Goal: Download file/media

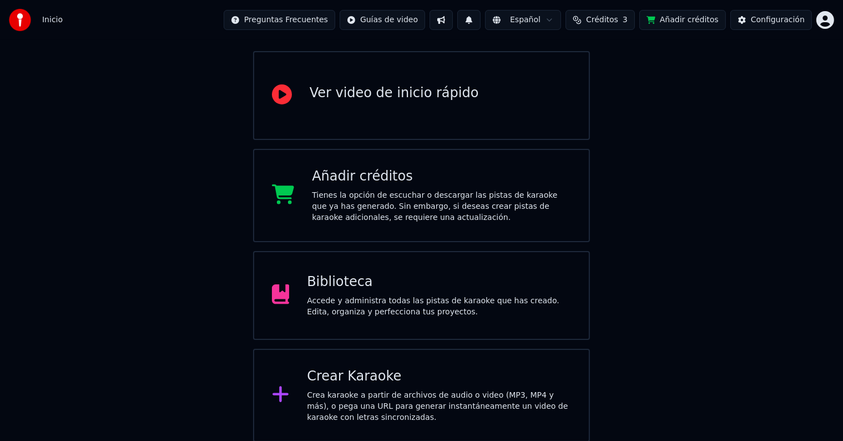
click at [359, 309] on div "Accede y administra todas las pistas de karaoke que has creado. Edita, organiza…" at bounding box center [439, 306] width 264 height 22
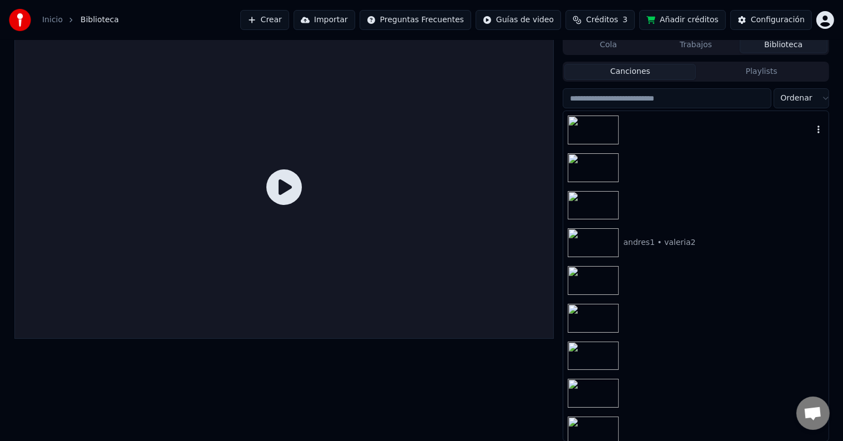
click at [706, 141] on div at bounding box center [695, 130] width 265 height 38
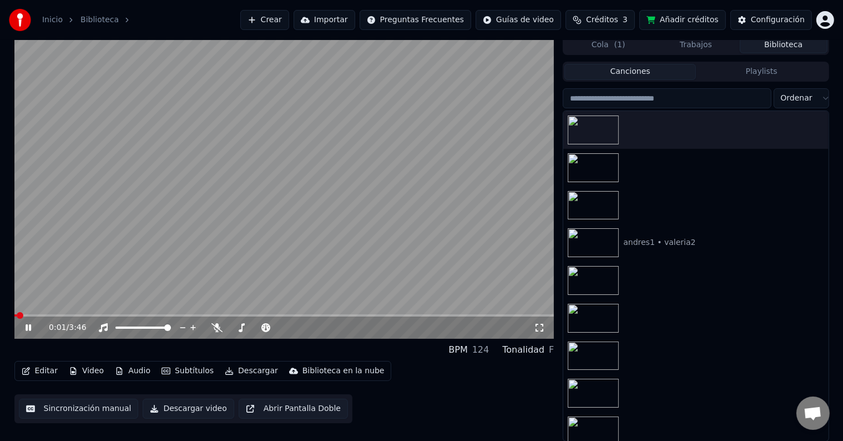
click at [27, 326] on icon at bounding box center [29, 327] width 6 height 7
click at [217, 326] on icon at bounding box center [217, 327] width 11 height 9
click at [234, 369] on button "Descargar" at bounding box center [251, 371] width 62 height 16
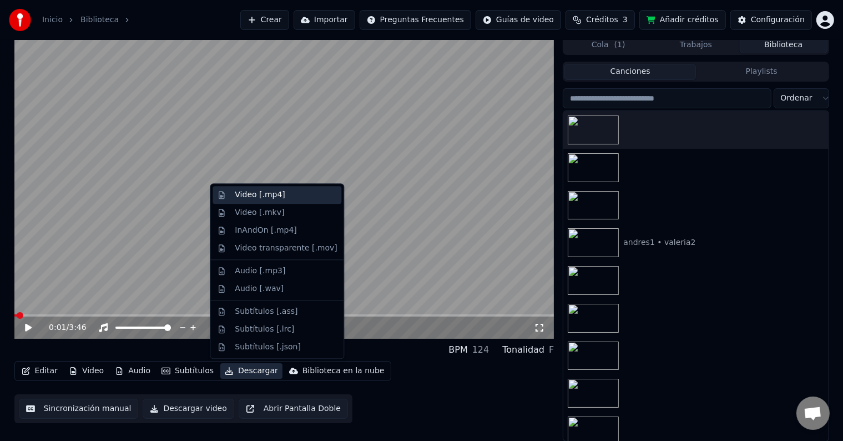
click at [246, 195] on div "Video [.mp4]" at bounding box center [260, 194] width 50 height 11
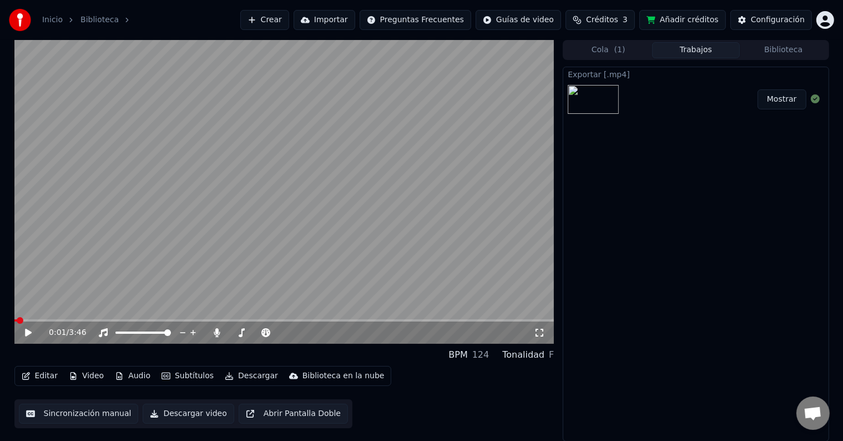
click at [783, 100] on button "Mostrar" at bounding box center [782, 99] width 49 height 20
